Goal: Find specific page/section: Find specific page/section

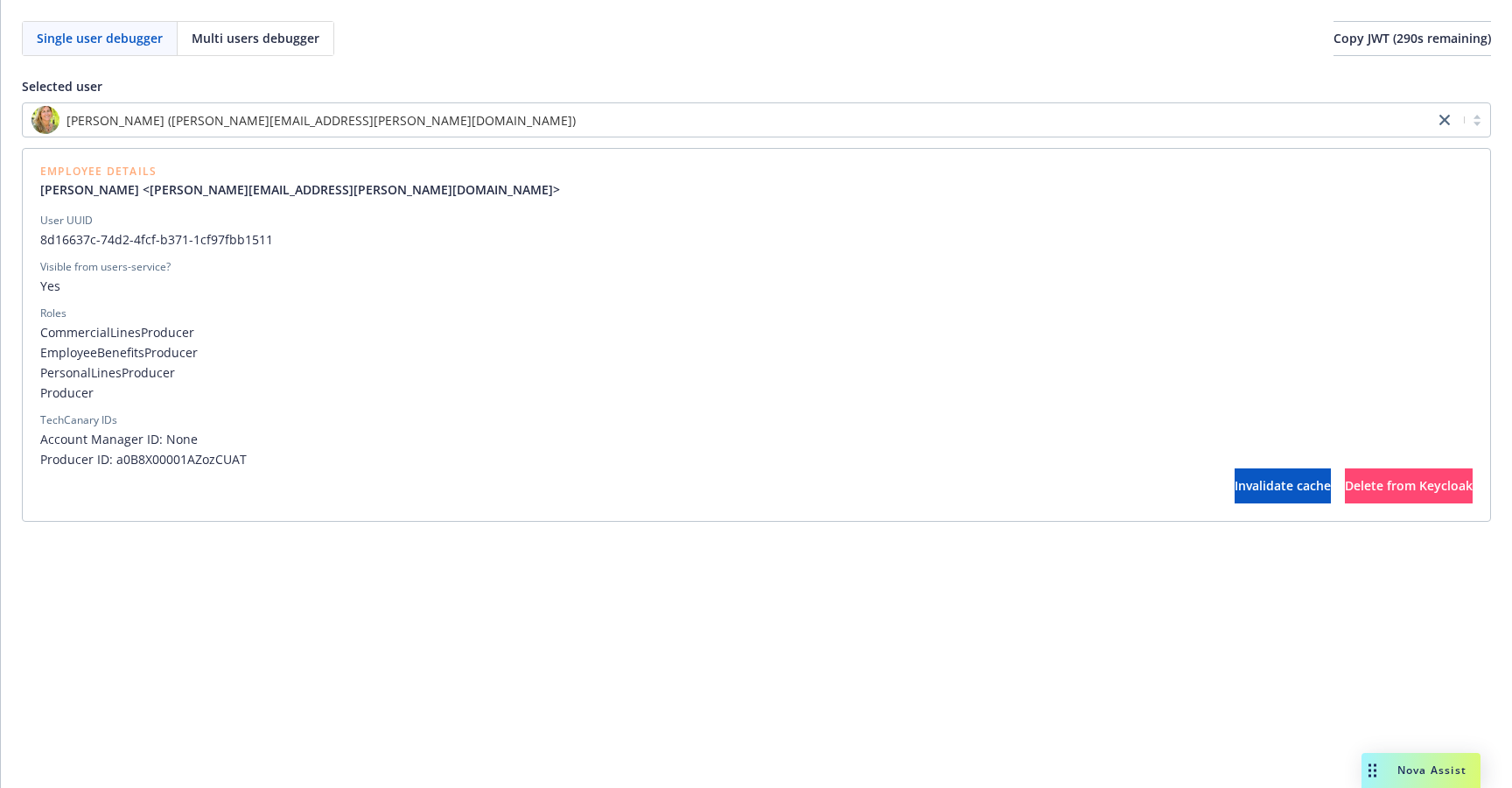
click at [246, 242] on span "8d16637c-74d2-4fcf-b371-1cf97fbb1511" at bounding box center [756, 239] width 1432 height 18
copy span "8d16637c-74d2-4fcf-b371-1cf97fbb1511"
click at [208, 240] on span "8d16637c-74d2-4fcf-b371-1cf97fbb1511" at bounding box center [756, 239] width 1432 height 18
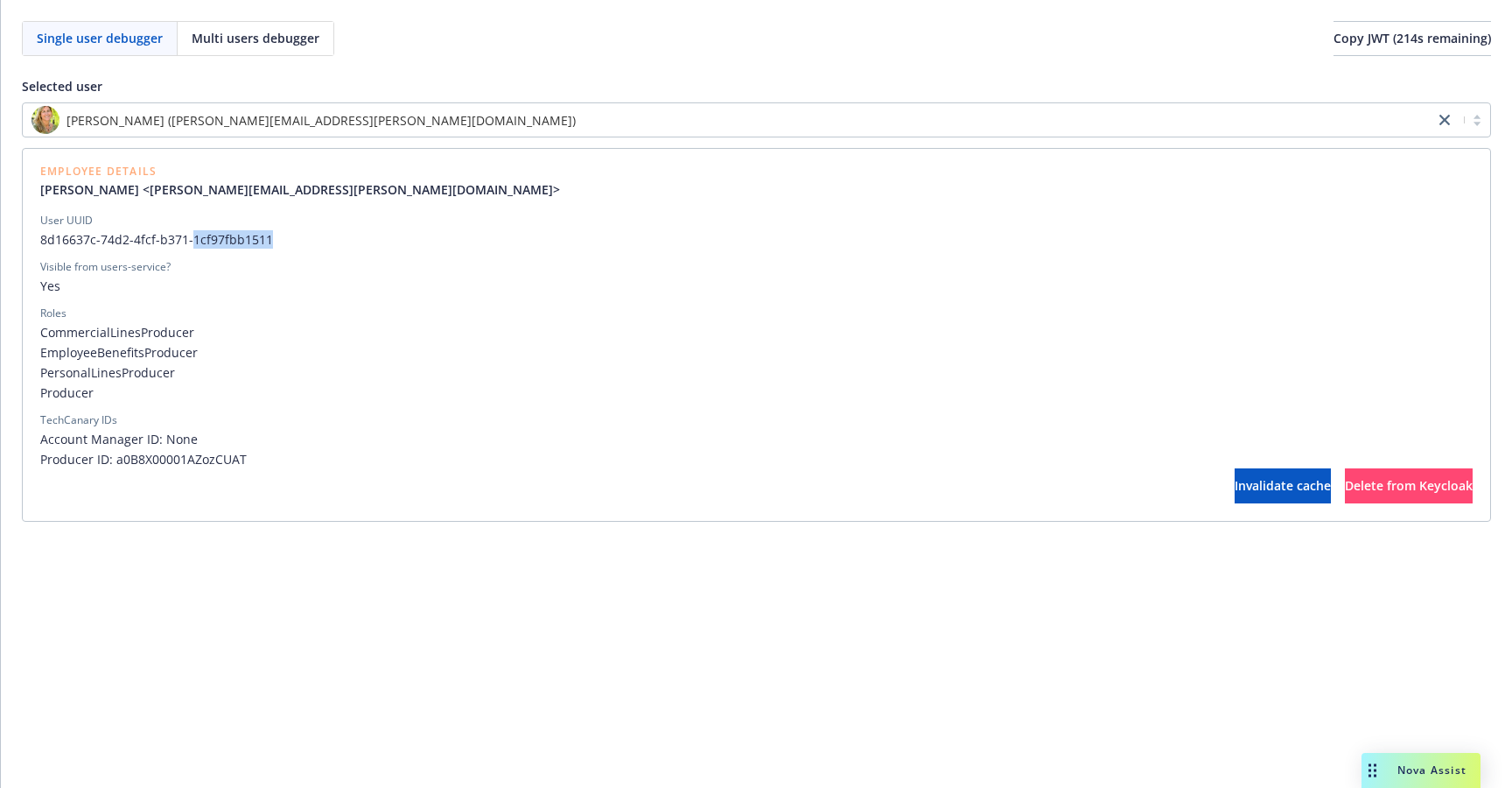
click at [208, 240] on span "8d16637c-74d2-4fcf-b371-1cf97fbb1511" at bounding box center [756, 239] width 1432 height 18
copy span "8d16637c-74d2-4fcf-b371-1cf97fbb1511"
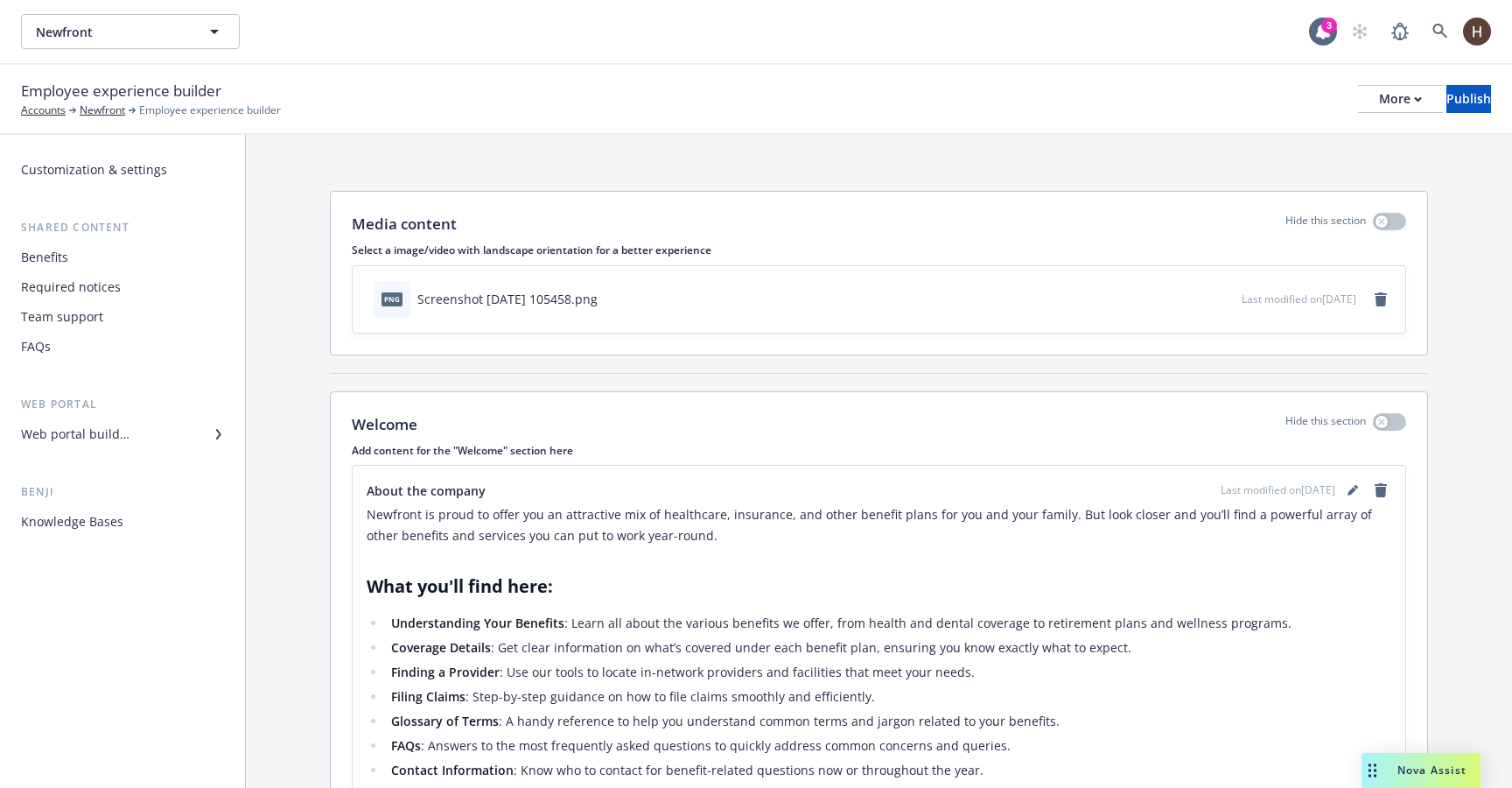
click at [149, 58] on div "Newfront Newfront 3" at bounding box center [756, 31] width 1512 height 63
click at [176, 43] on button "Newfront" at bounding box center [130, 31] width 219 height 35
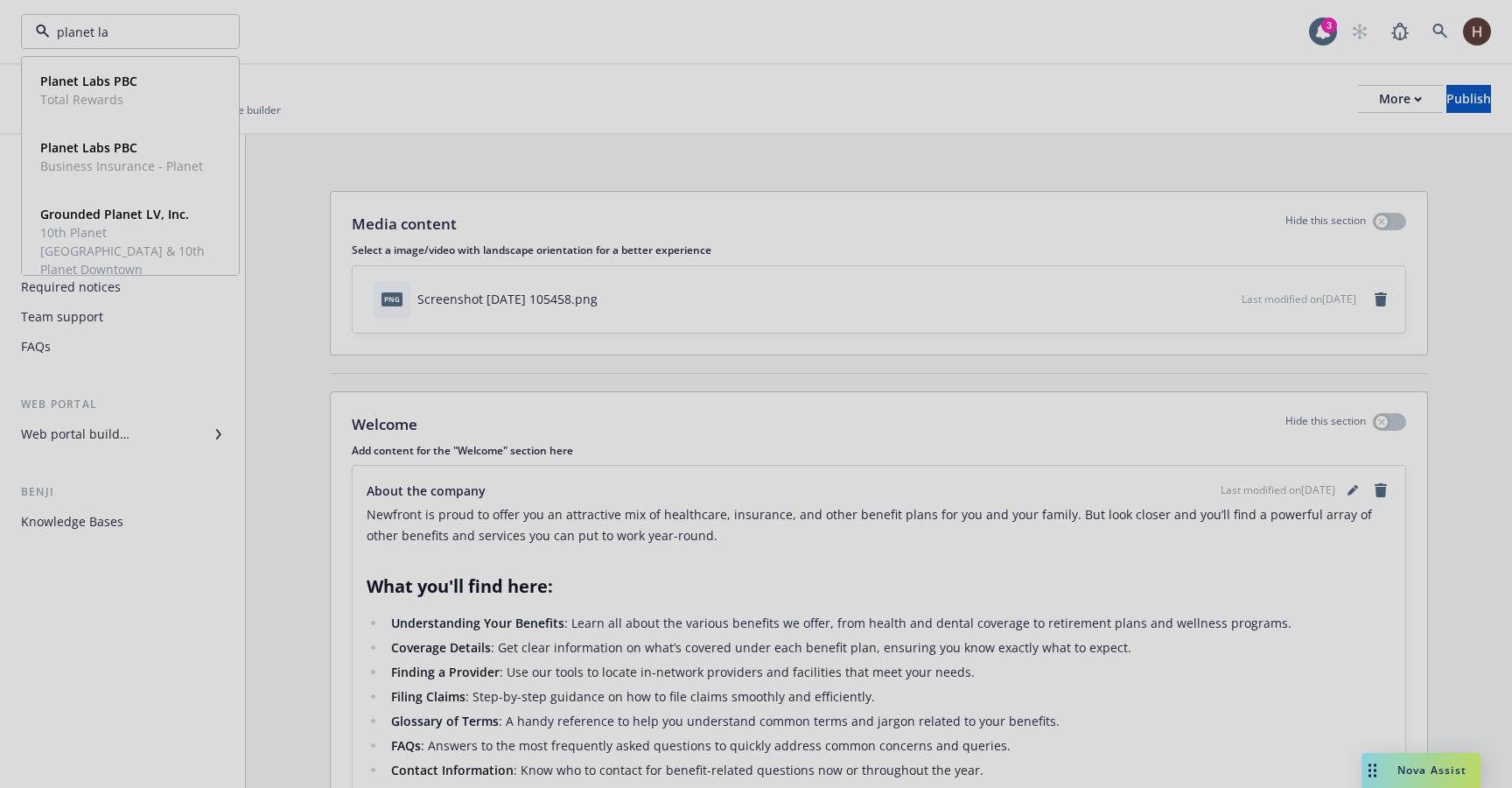
type input "planet la"
click at [145, 98] on div at bounding box center [756, 394] width 1512 height 788
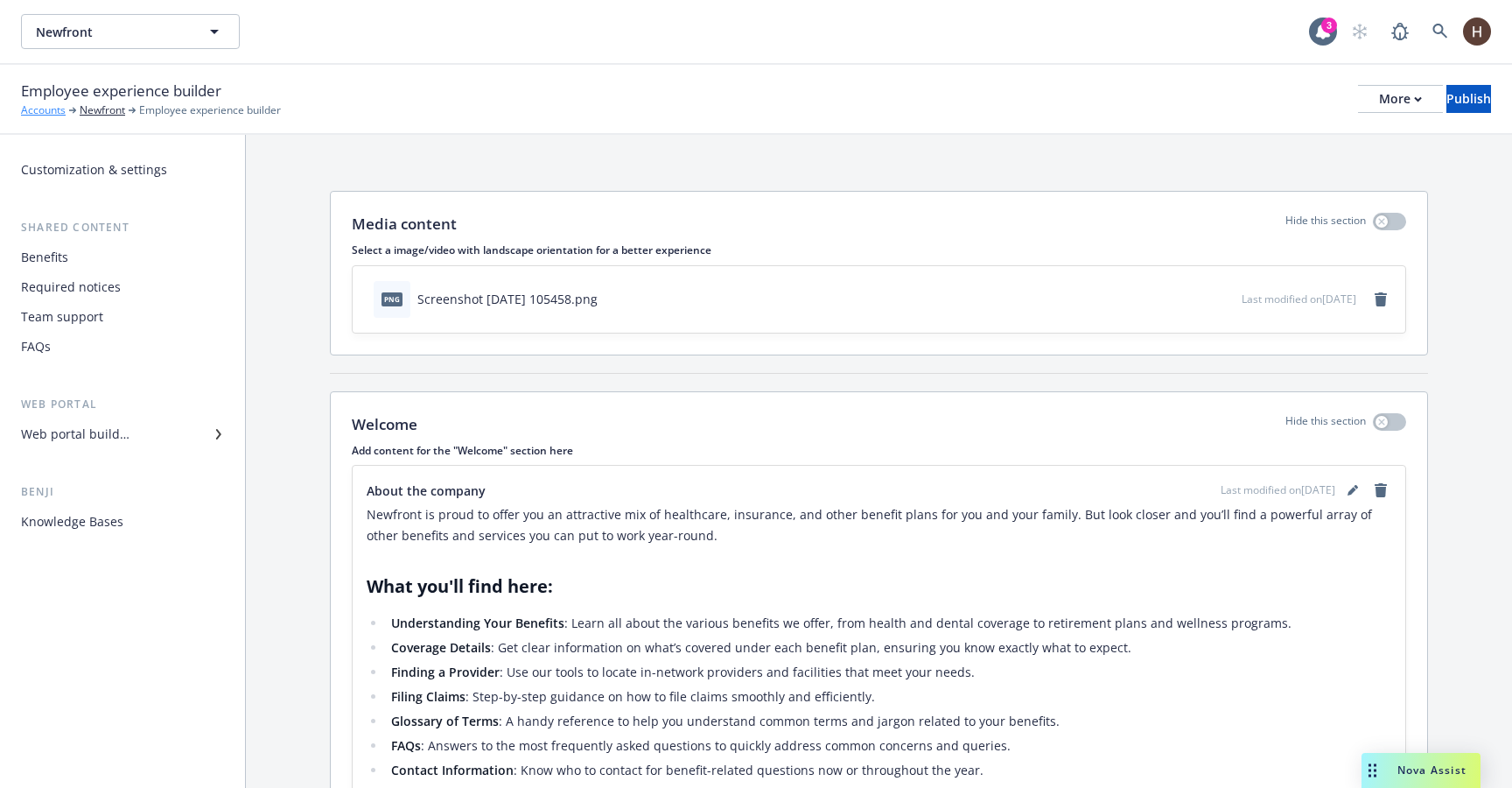
click at [55, 113] on link "Accounts" at bounding box center [43, 110] width 45 height 16
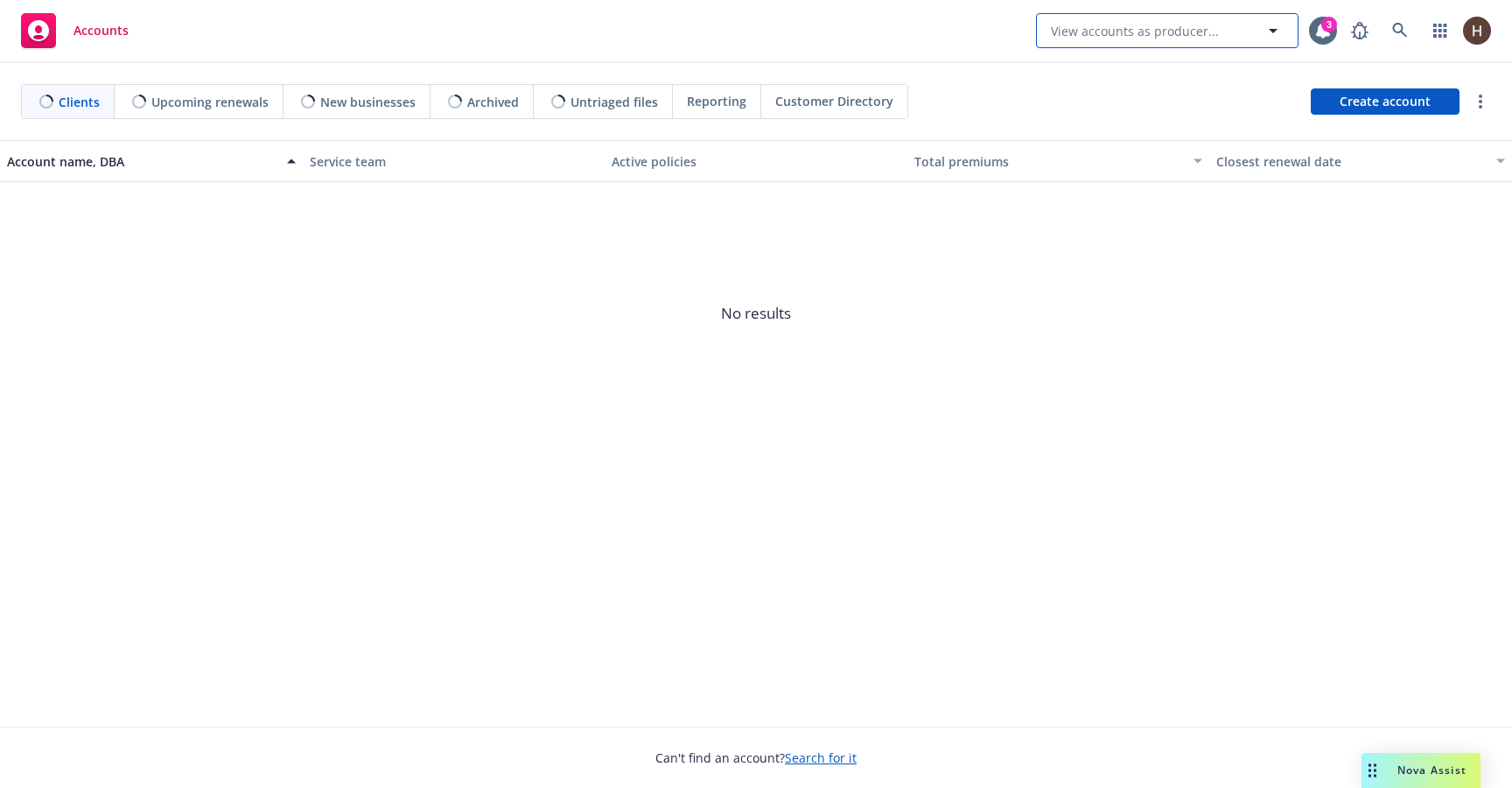
click at [1199, 45] on button "View accounts as producer..." at bounding box center [1168, 30] width 263 height 35
click at [1392, 38] on link at bounding box center [1400, 30] width 35 height 35
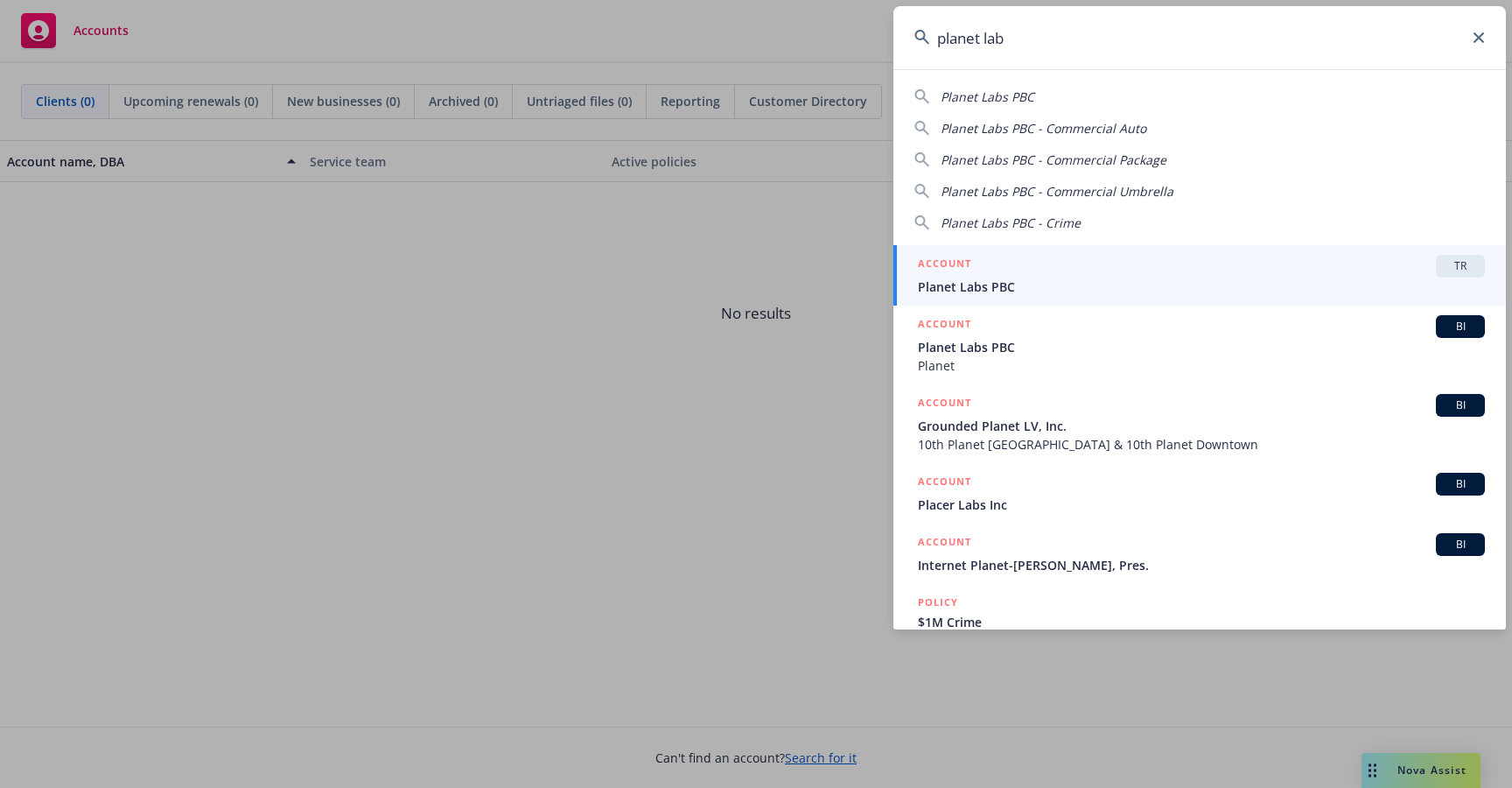
type input "planet lab"
click at [1134, 287] on span "Planet Labs PBC" at bounding box center [1202, 287] width 567 height 18
